Goal: Find specific page/section: Find specific page/section

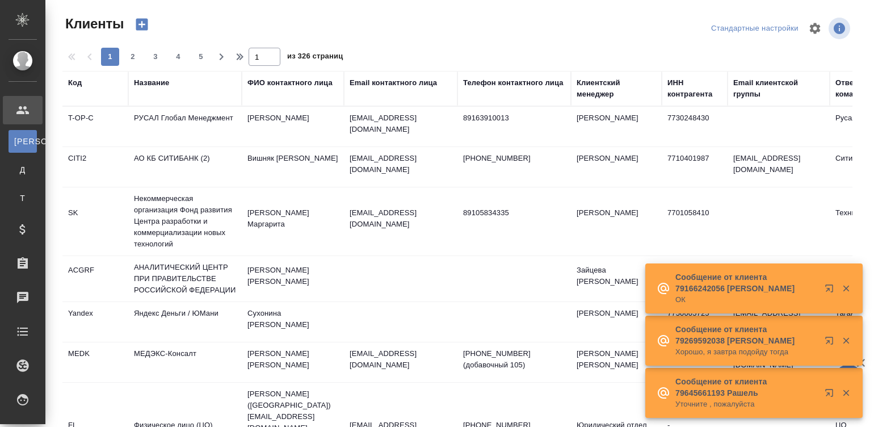
select select "RU"
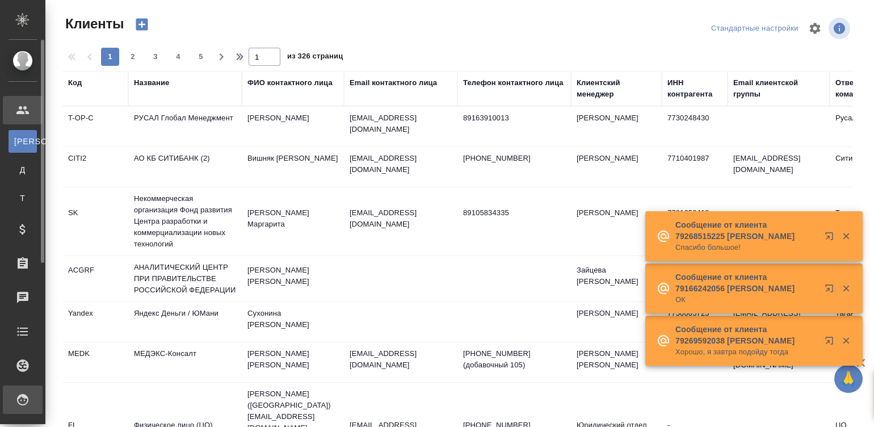
drag, startPoint x: 0, startPoint y: 0, endPoint x: 34, endPoint y: 397, distance: 398.5
click at [23, 397] on div "Исполнители" at bounding box center [8, 399] width 28 height 17
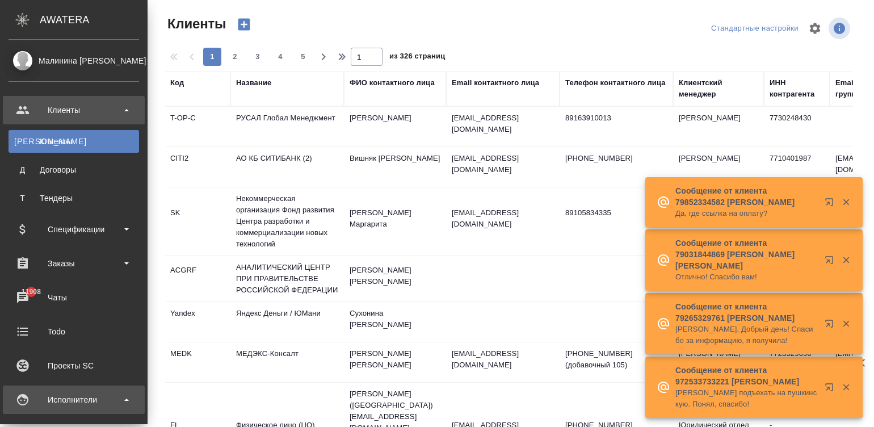
click at [30, 394] on div "Исполнители" at bounding box center [74, 399] width 130 height 17
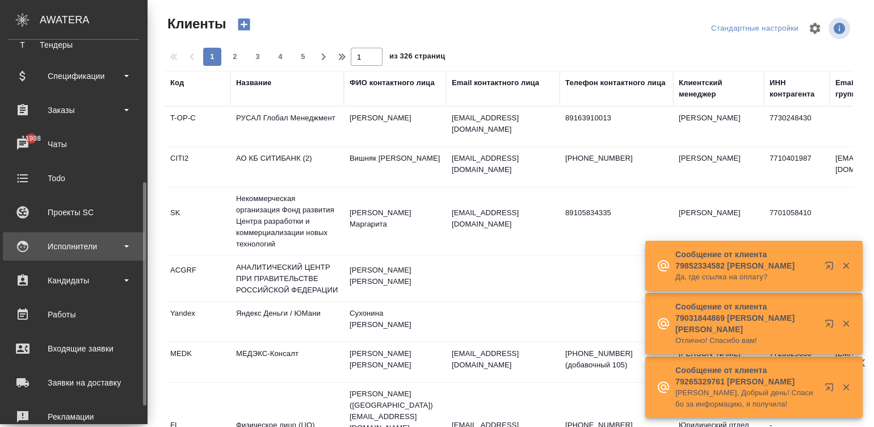
scroll to position [187, 0]
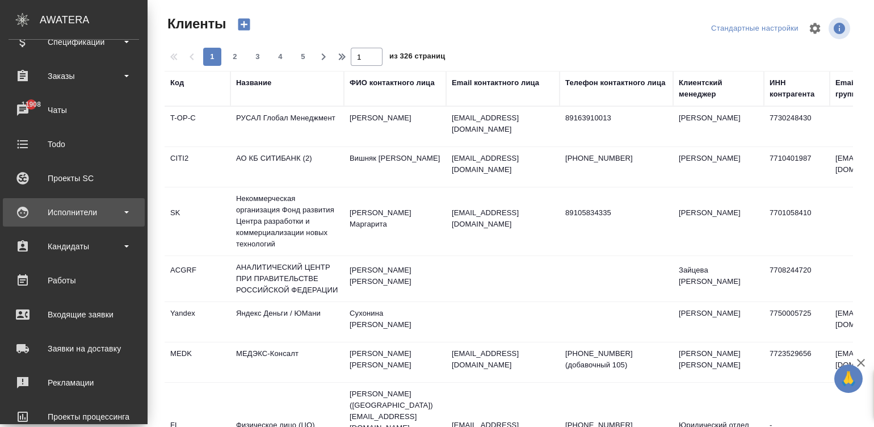
click at [94, 221] on div "Исполнители" at bounding box center [74, 212] width 142 height 28
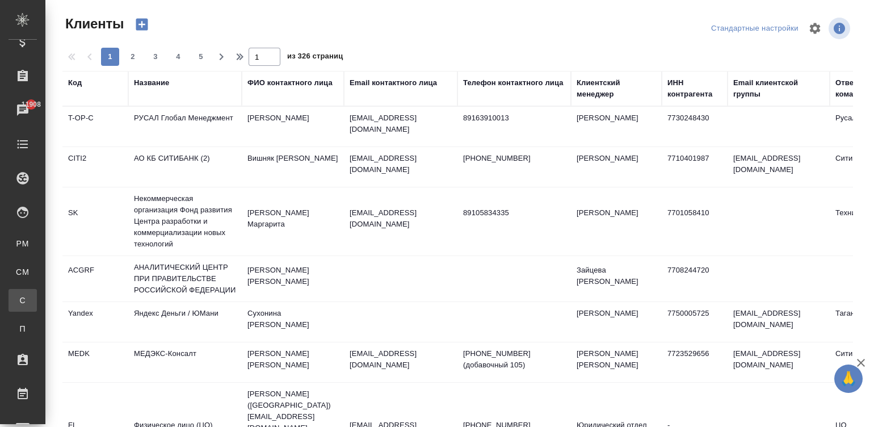
click at [75, 303] on div ".cls-1 fill:#fff; AWATERA Малинина [PERSON_NAME] Клиенты К Клиенты Д Договоры Т…" at bounding box center [437, 213] width 874 height 427
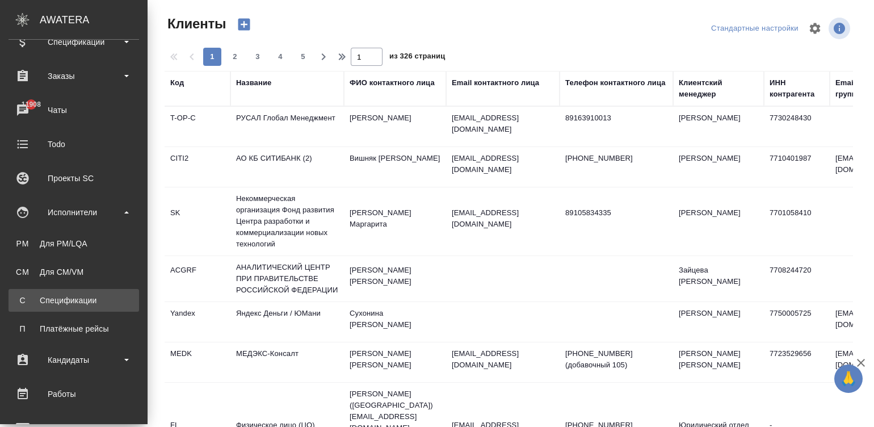
click at [44, 302] on div "Спецификации" at bounding box center [73, 299] width 119 height 11
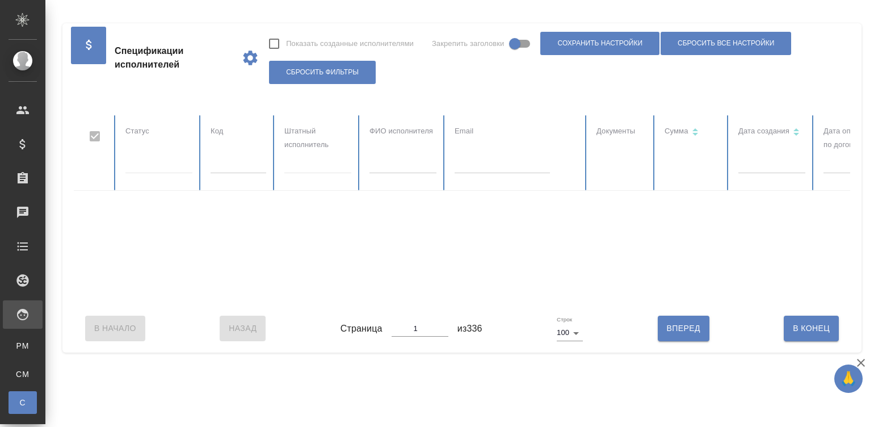
checkbox input "false"
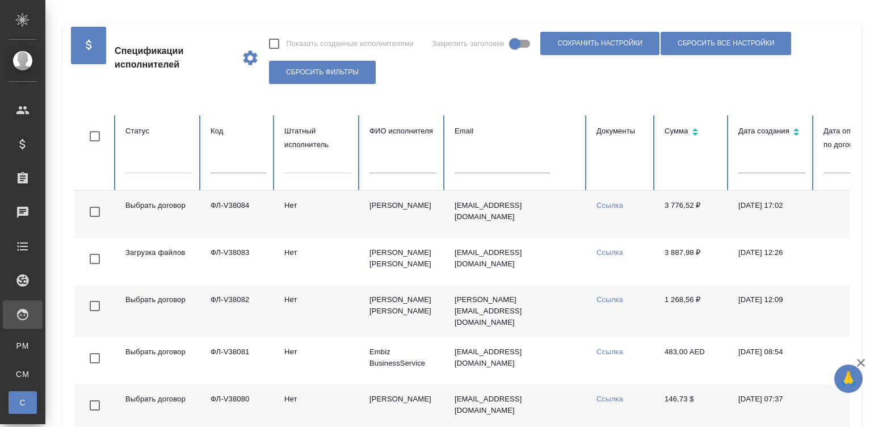
click at [419, 159] on input "text" at bounding box center [402, 165] width 67 height 16
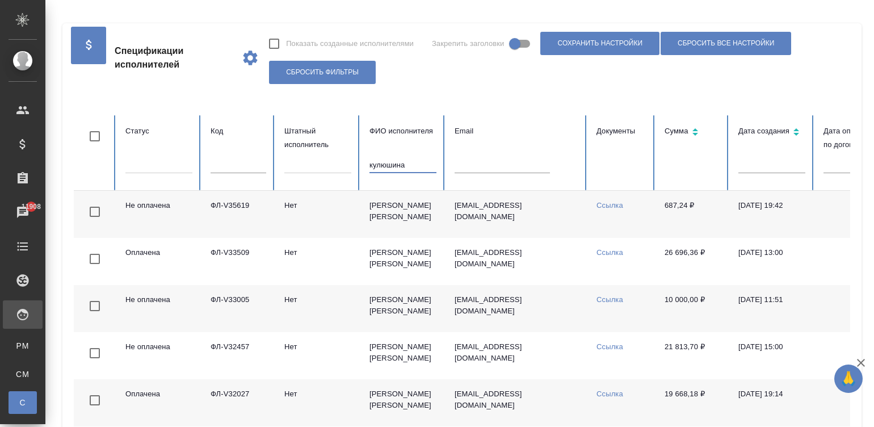
type input "кулюшина"
drag, startPoint x: 255, startPoint y: 205, endPoint x: 204, endPoint y: 205, distance: 51.6
click at [204, 205] on td "ФЛ-V35619" at bounding box center [238, 214] width 74 height 47
copy td "ФЛ-V35619"
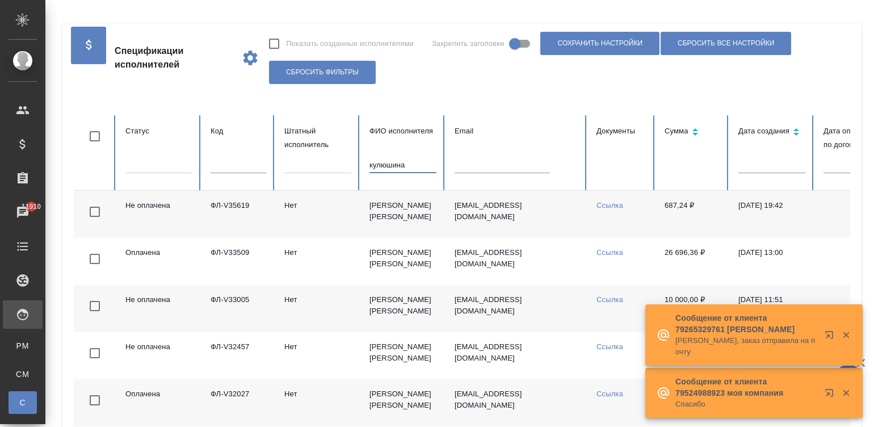
click at [404, 167] on input "кулюшина" at bounding box center [402, 165] width 67 height 16
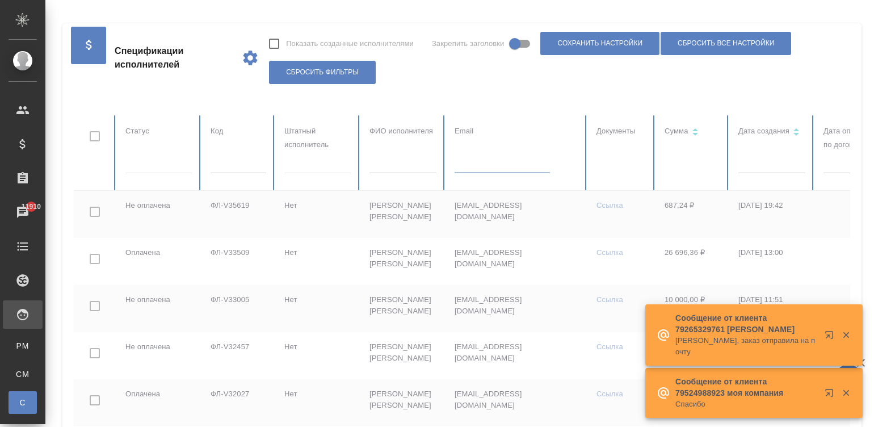
paste input "[PERSON_NAME][EMAIL_ADDRESS][DOMAIN_NAME]"
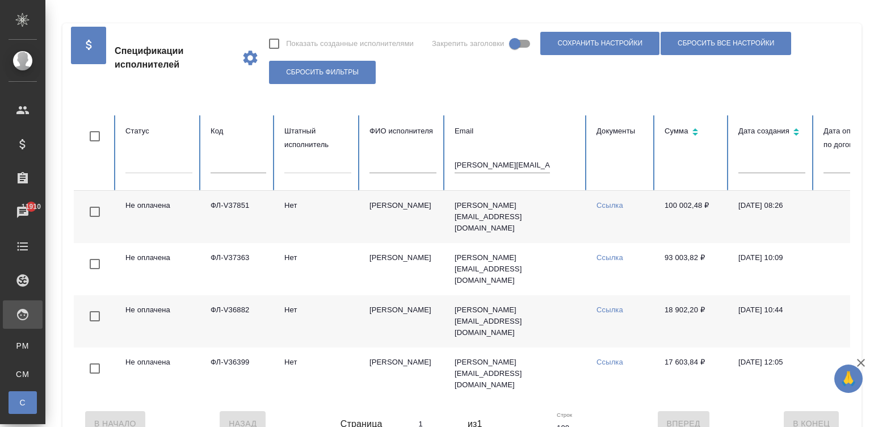
click at [501, 94] on div at bounding box center [462, 95] width 776 height 6
click at [491, 162] on input "[PERSON_NAME][EMAIL_ADDRESS][DOMAIN_NAME]" at bounding box center [501, 165] width 95 height 16
paste input "[EMAIL_ADDRESS]"
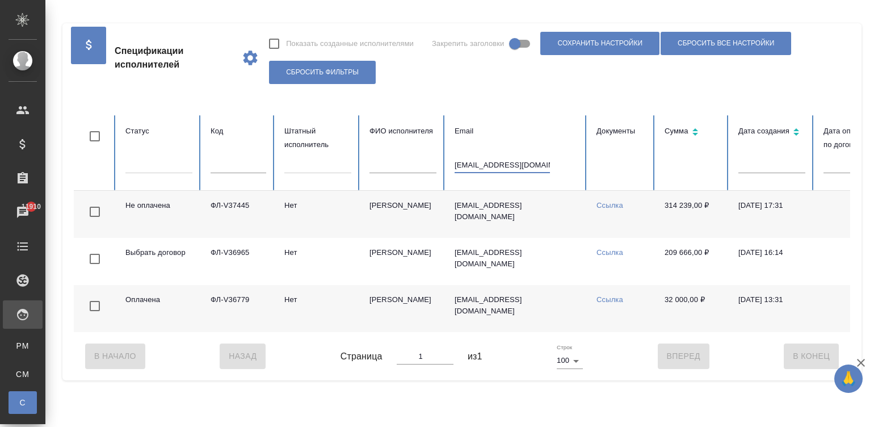
type input "[EMAIL_ADDRESS][DOMAIN_NAME]"
